Goal: Task Accomplishment & Management: Complete application form

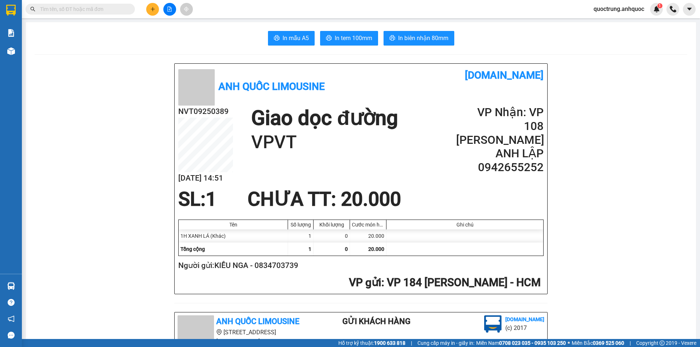
click at [153, 12] on button at bounding box center [152, 9] width 13 height 13
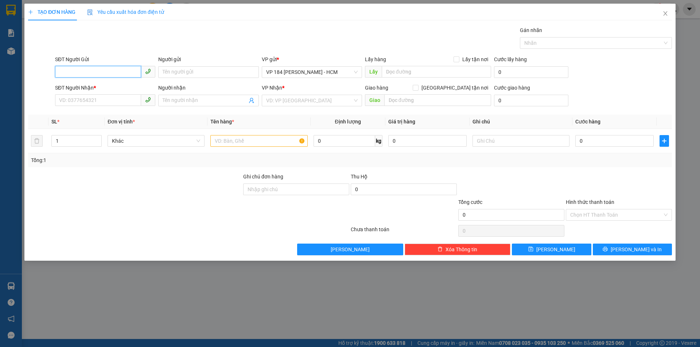
click at [95, 73] on input "SĐT Người Gửi" at bounding box center [98, 72] width 86 height 12
type input "0383109835"
click at [104, 94] on div "0383109835 0383109835 - [PERSON_NAME]" at bounding box center [105, 86] width 100 height 15
click at [102, 89] on div "SĐT Người Nhận *" at bounding box center [105, 88] width 100 height 8
click at [102, 94] on input "SĐT Người Nhận *" at bounding box center [98, 100] width 86 height 12
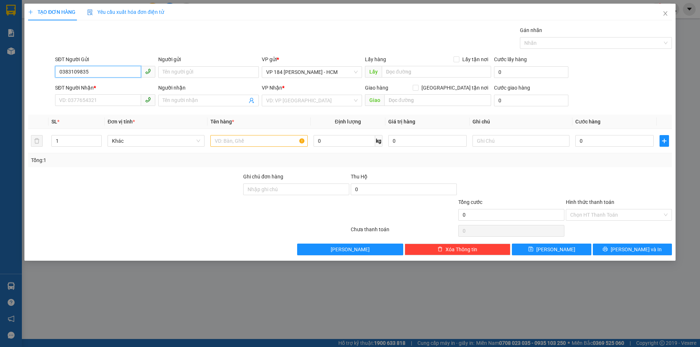
click at [110, 77] on input "0383109835" at bounding box center [98, 72] width 86 height 12
click at [93, 90] on div "0383109835 - [PERSON_NAME]" at bounding box center [104, 87] width 91 height 8
type input "[PERSON_NAME]"
type input "0348867897"
type input "ANH THẮNG"
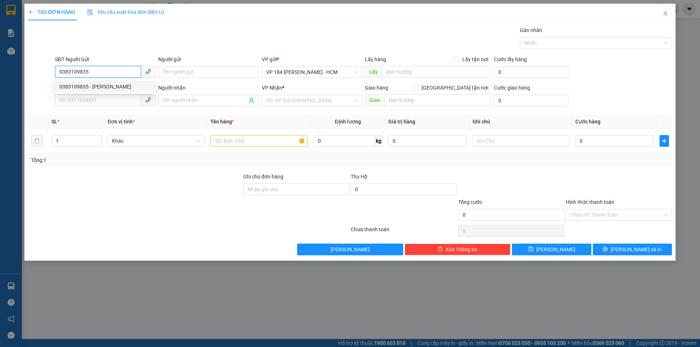
type input "CF ANH THƯ"
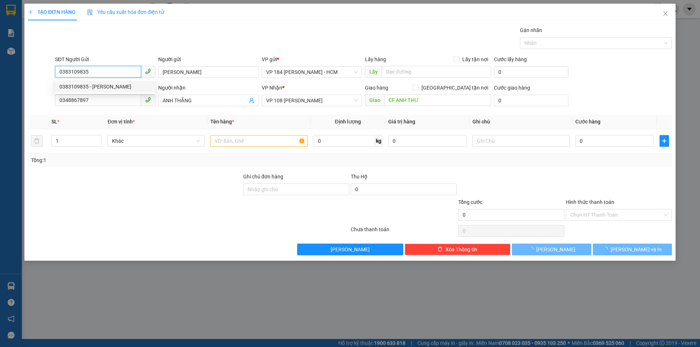
type input "50.000"
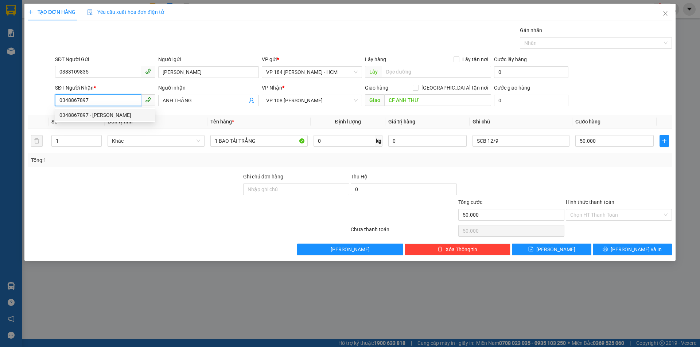
drag, startPoint x: 91, startPoint y: 101, endPoint x: 74, endPoint y: 102, distance: 16.8
click at [74, 102] on input "0348867897" at bounding box center [98, 100] width 86 height 12
click at [87, 102] on input "0348867897" at bounding box center [98, 100] width 86 height 12
click at [618, 139] on input "50.000" at bounding box center [614, 141] width 78 height 12
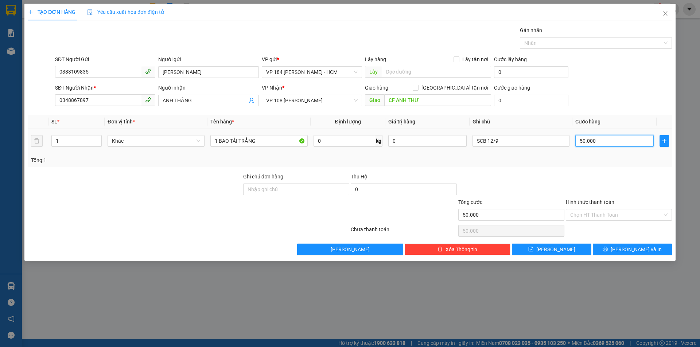
type input "6"
type input "60"
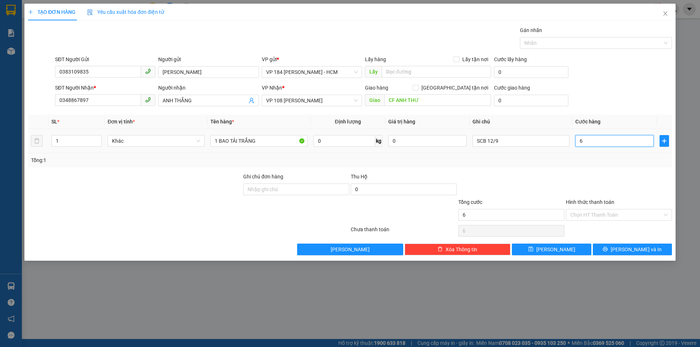
type input "60"
type input "600"
type input "6.000"
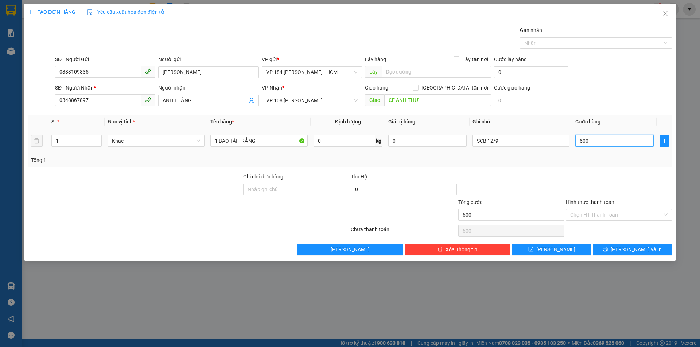
type input "6.000"
type input "60.000"
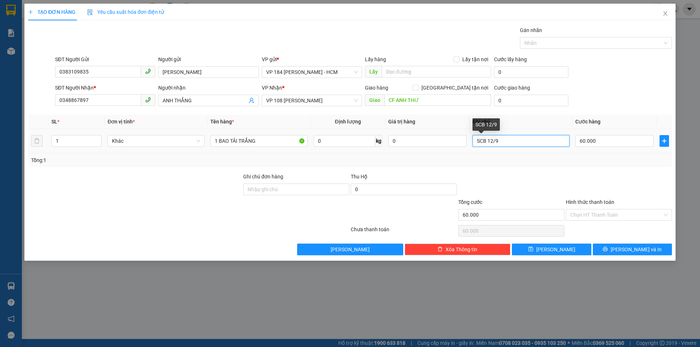
click at [506, 140] on input "SCB 12/9" at bounding box center [520, 141] width 97 height 12
type input "S"
click at [97, 142] on icon "down" at bounding box center [98, 143] width 3 height 3
type input "2"
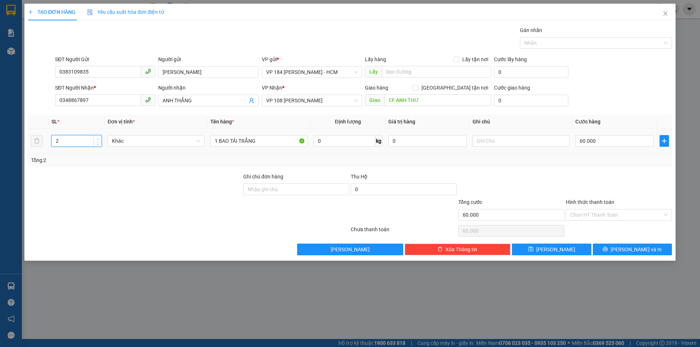
click at [97, 138] on icon "up" at bounding box center [98, 139] width 3 height 3
click at [277, 145] on input "1 BAO TẢI TRẮNG" at bounding box center [258, 141] width 97 height 12
type input "1 BAO TẢI TRẮNG +1 PBI"
drag, startPoint x: 602, startPoint y: 211, endPoint x: 603, endPoint y: 215, distance: 3.8
click at [602, 211] on input "Hình thức thanh toán" at bounding box center [616, 215] width 92 height 11
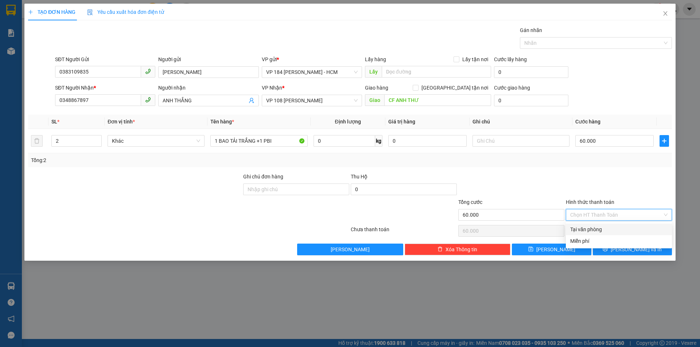
click at [606, 227] on div "Tại văn phòng" at bounding box center [618, 230] width 97 height 8
type input "0"
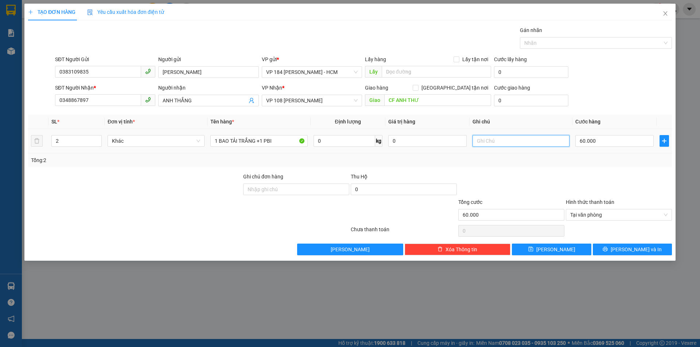
click at [497, 139] on input "text" at bounding box center [520, 141] width 97 height 12
type input "SCB 12/9"
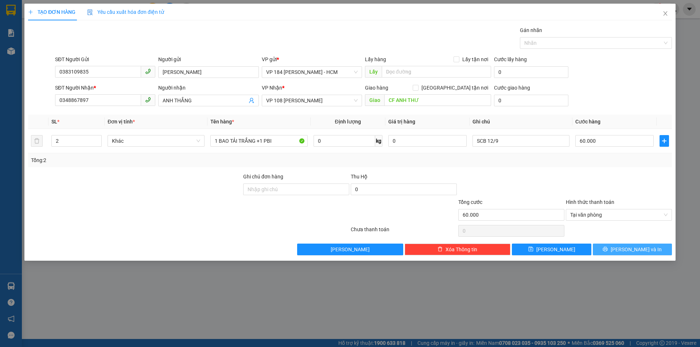
click at [631, 248] on span "[PERSON_NAME] và In" at bounding box center [636, 250] width 51 height 8
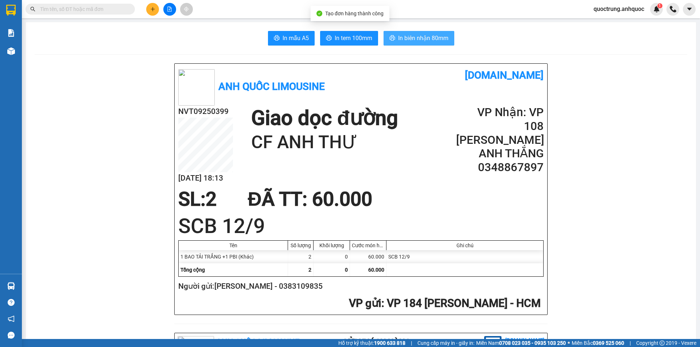
click at [416, 40] on span "In biên nhận 80mm" at bounding box center [423, 38] width 50 height 9
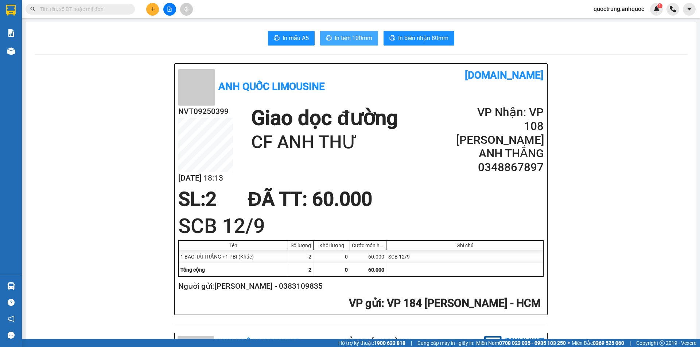
click at [333, 44] on button "In tem 100mm" at bounding box center [349, 38] width 58 height 15
